Goal: Understand process/instructions: Learn about a topic

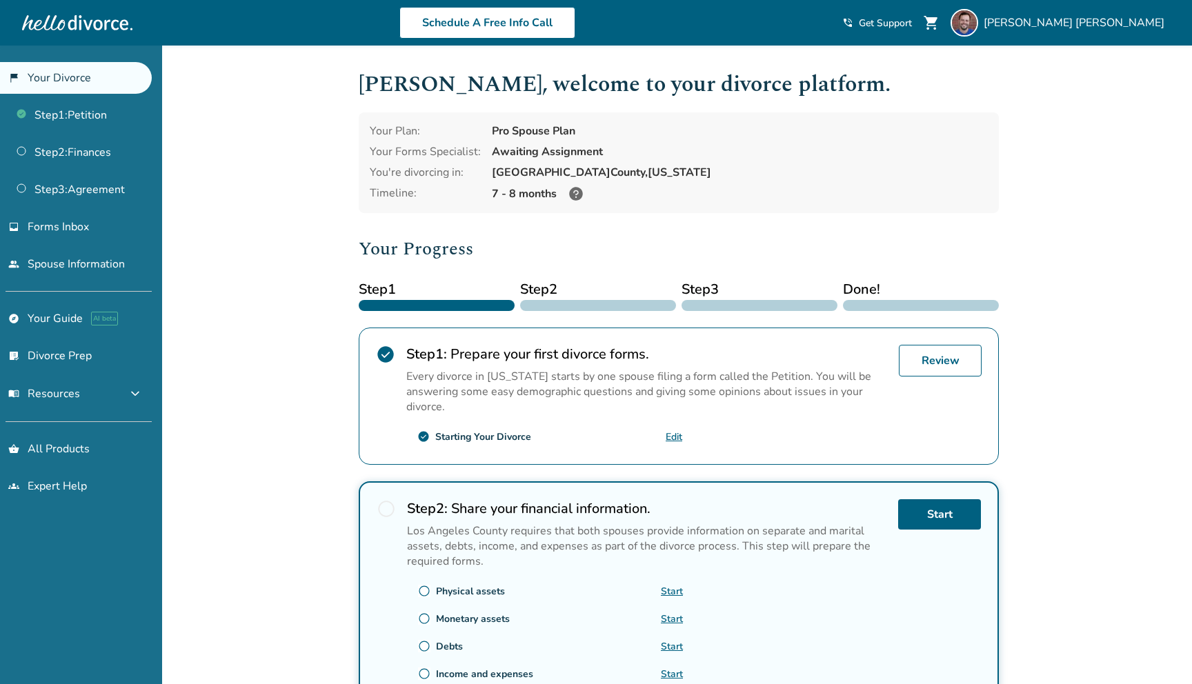
click at [92, 78] on link "flag_2 Your Divorce" at bounding box center [76, 78] width 152 height 32
click at [96, 112] on link "Step 1 : Petition" at bounding box center [76, 115] width 152 height 32
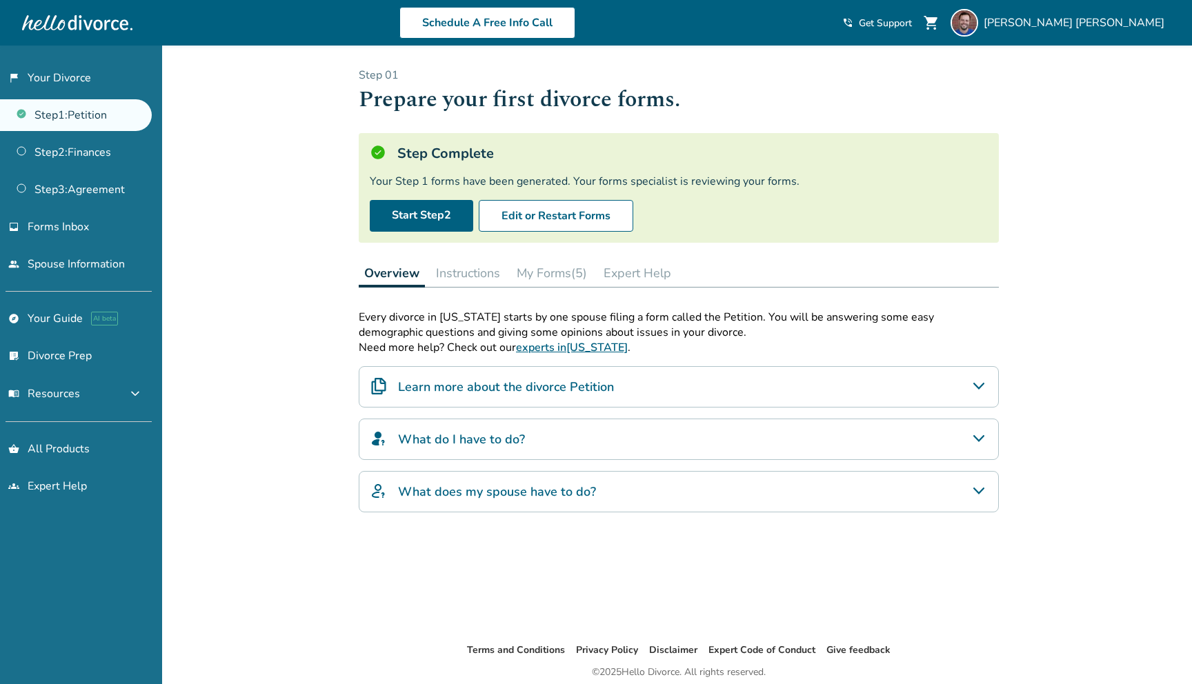
click at [428, 502] on div "What does my spouse have to do?" at bounding box center [679, 491] width 640 height 41
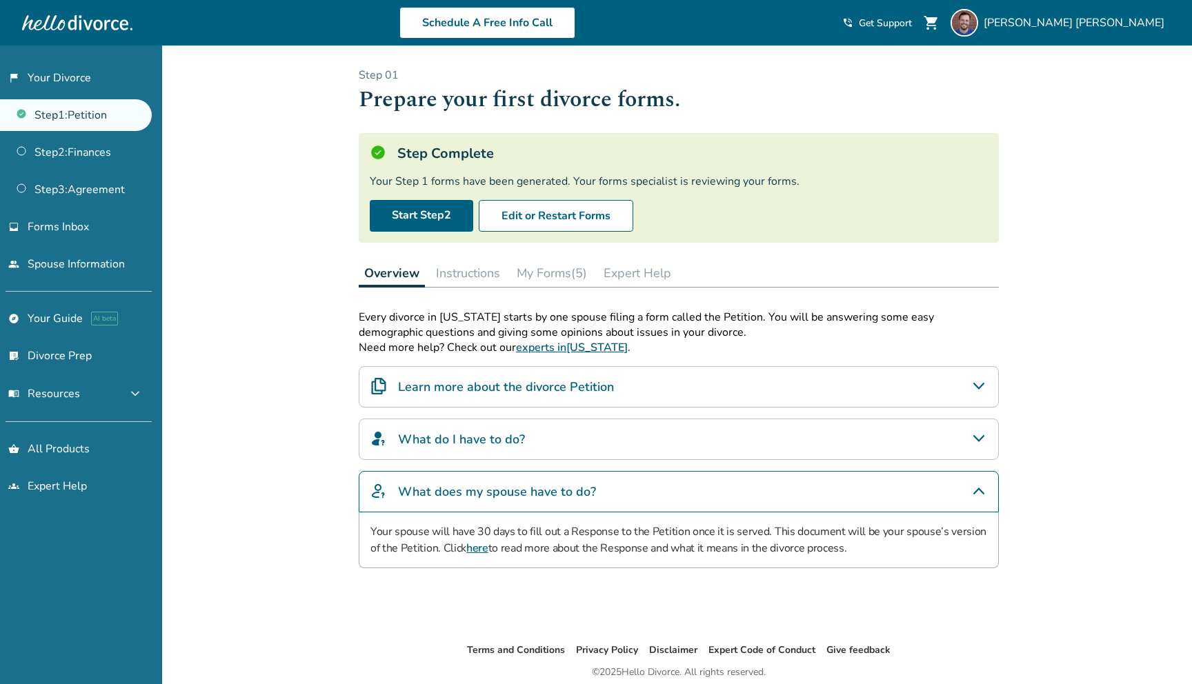
click at [463, 490] on h4 "What does my spouse have to do?" at bounding box center [497, 492] width 198 height 18
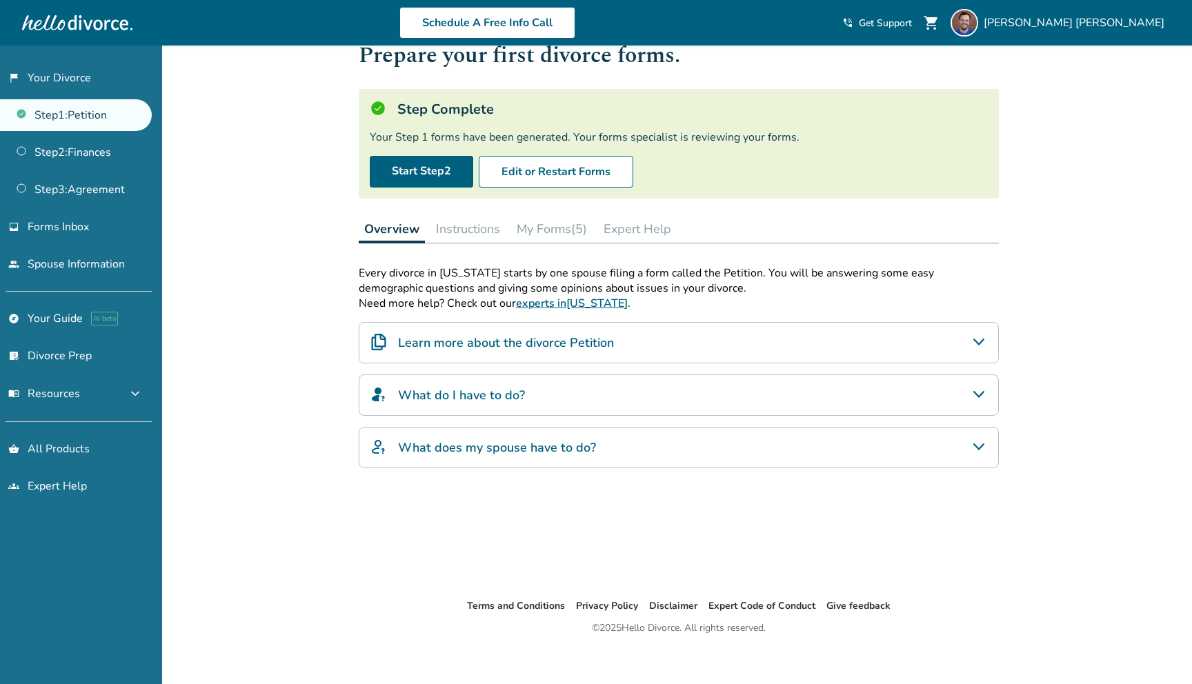
scroll to position [54, 0]
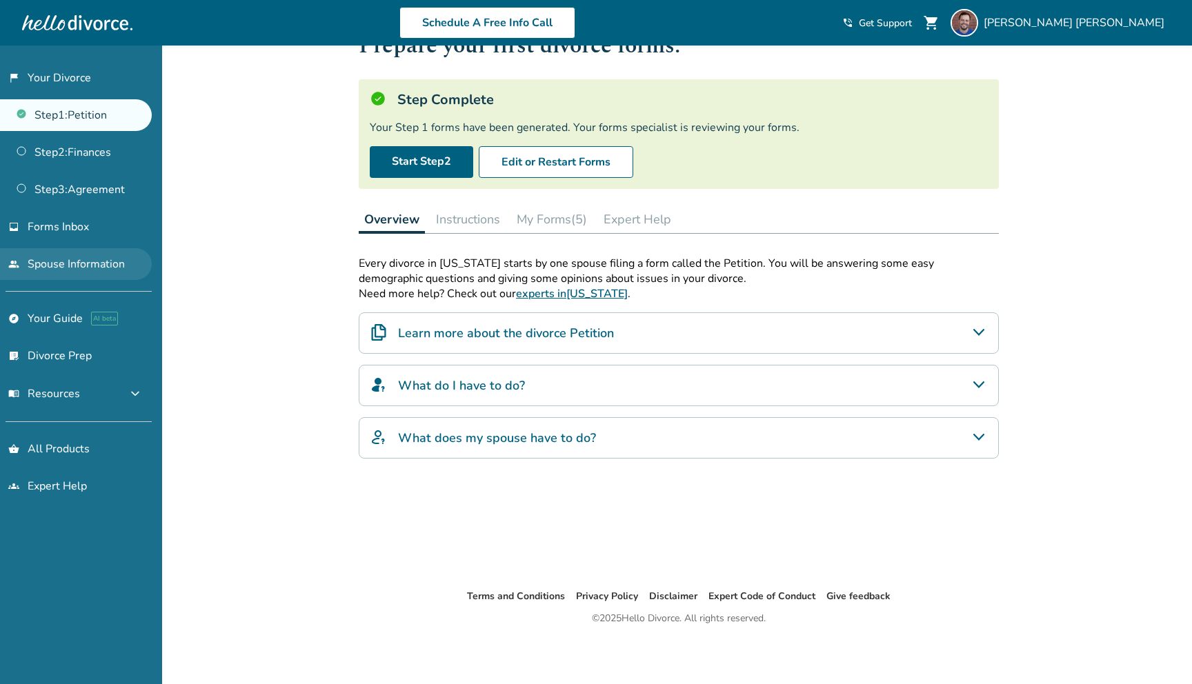
click at [92, 257] on link "people Spouse Information" at bounding box center [76, 264] width 152 height 32
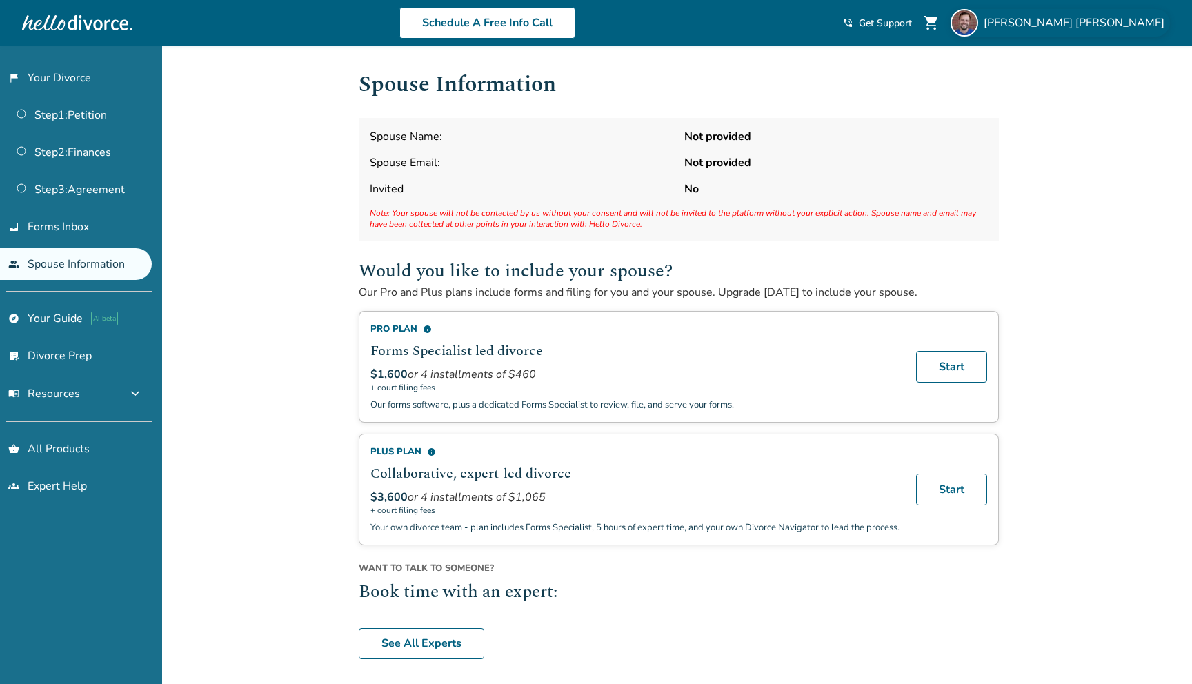
click at [1143, 21] on span "[PERSON_NAME]" at bounding box center [1076, 22] width 186 height 15
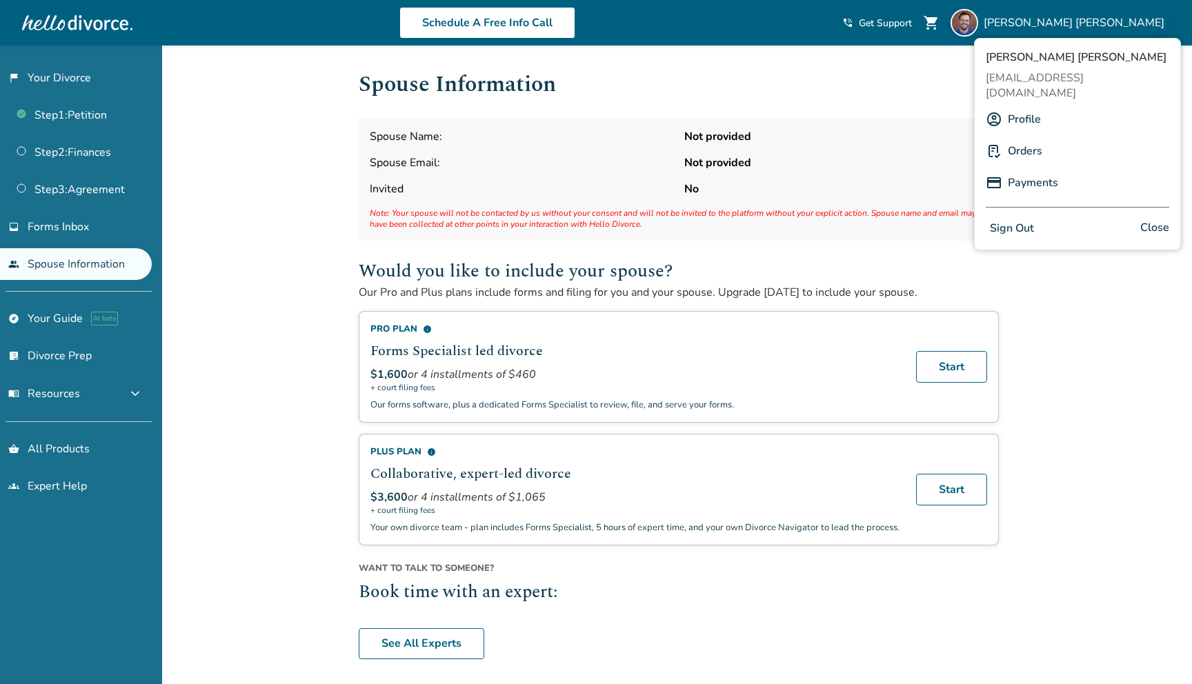
click at [1018, 106] on link "Profile" at bounding box center [1023, 119] width 33 height 26
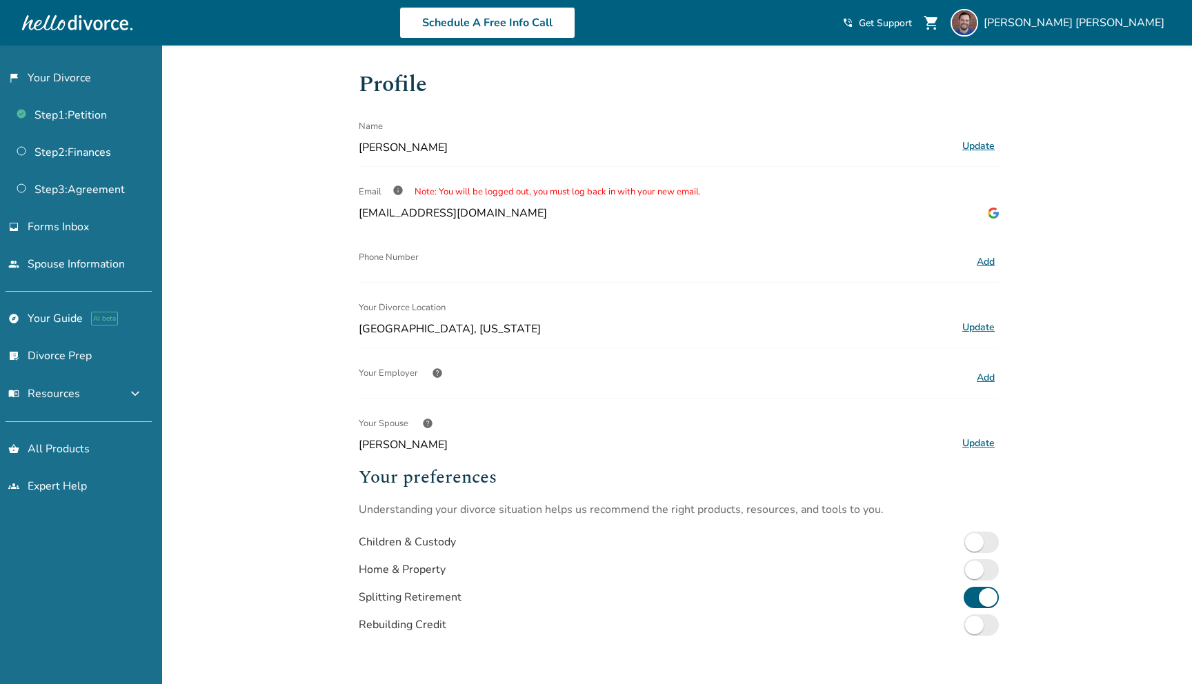
click at [428, 422] on span "help" at bounding box center [427, 423] width 11 height 11
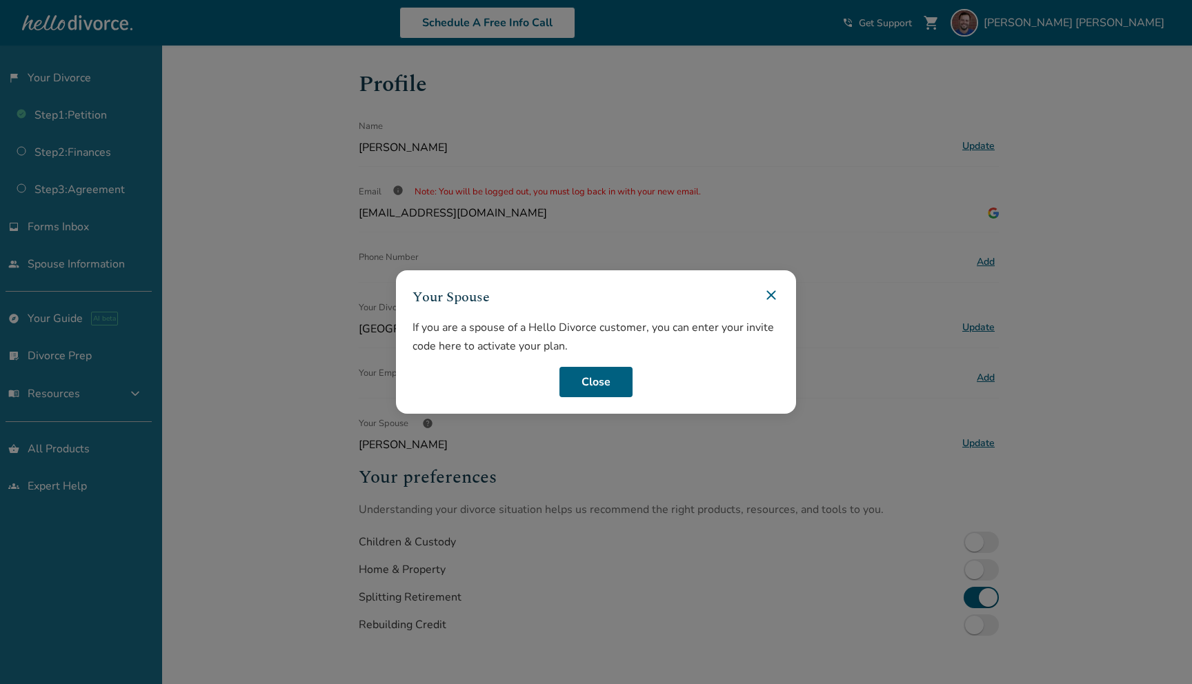
click at [770, 288] on icon at bounding box center [771, 295] width 17 height 17
